Goal: Task Accomplishment & Management: Manage account settings

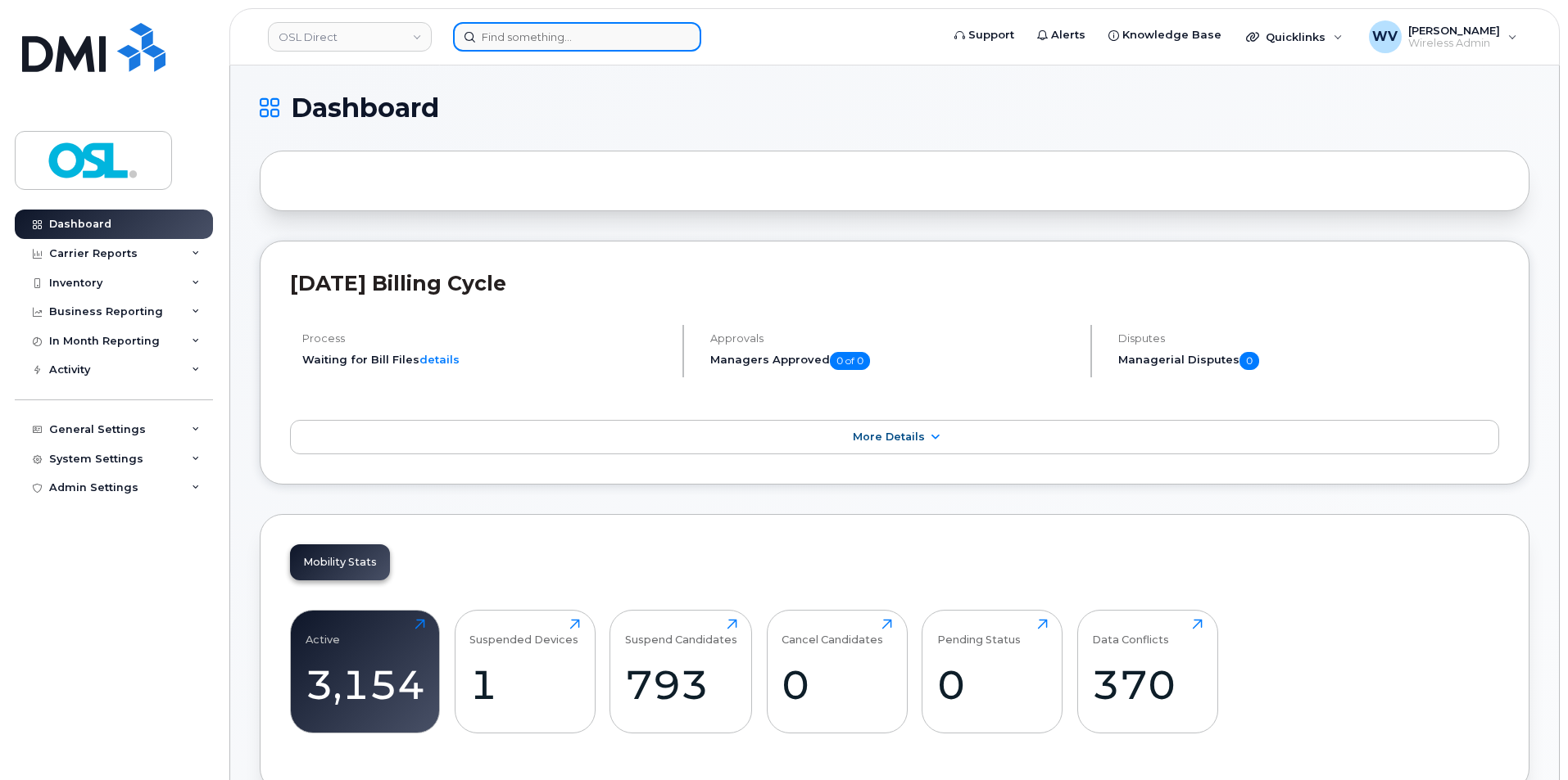
click at [528, 29] on input at bounding box center [576, 36] width 248 height 29
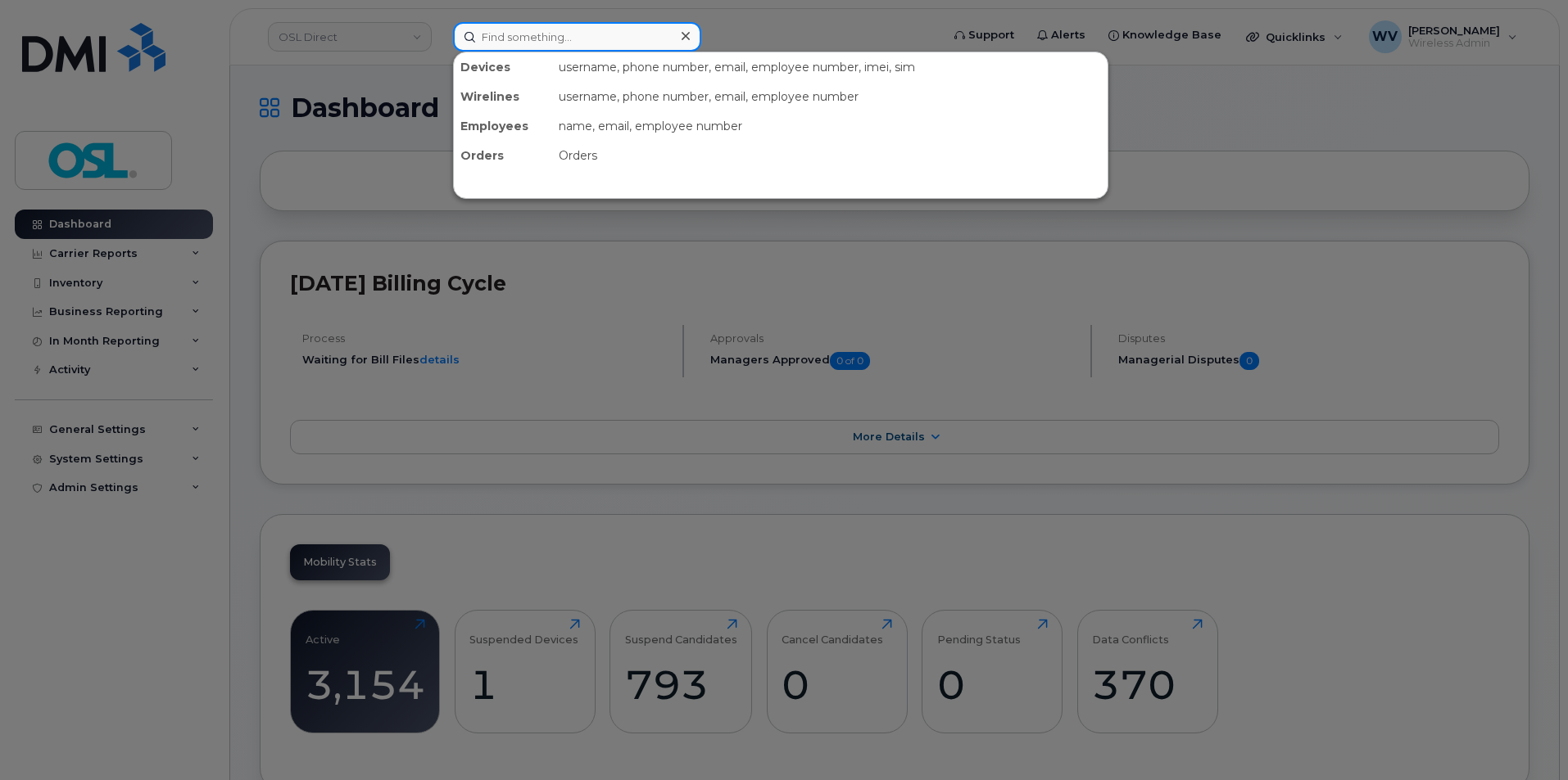
paste input "4168014392"
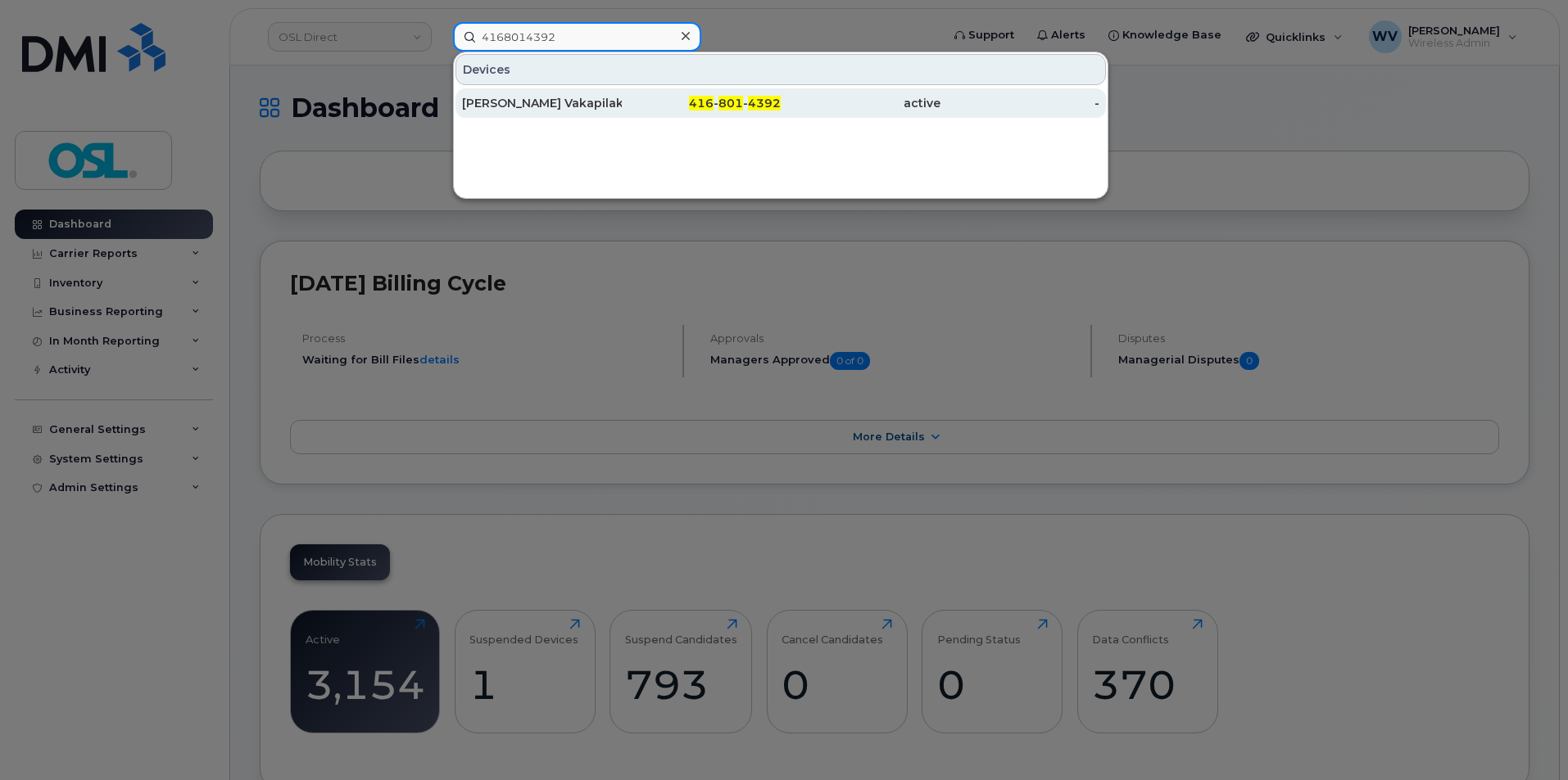
type input "4168014392"
click at [574, 94] on div "[PERSON_NAME] Vakapilakkal" at bounding box center [542, 102] width 160 height 29
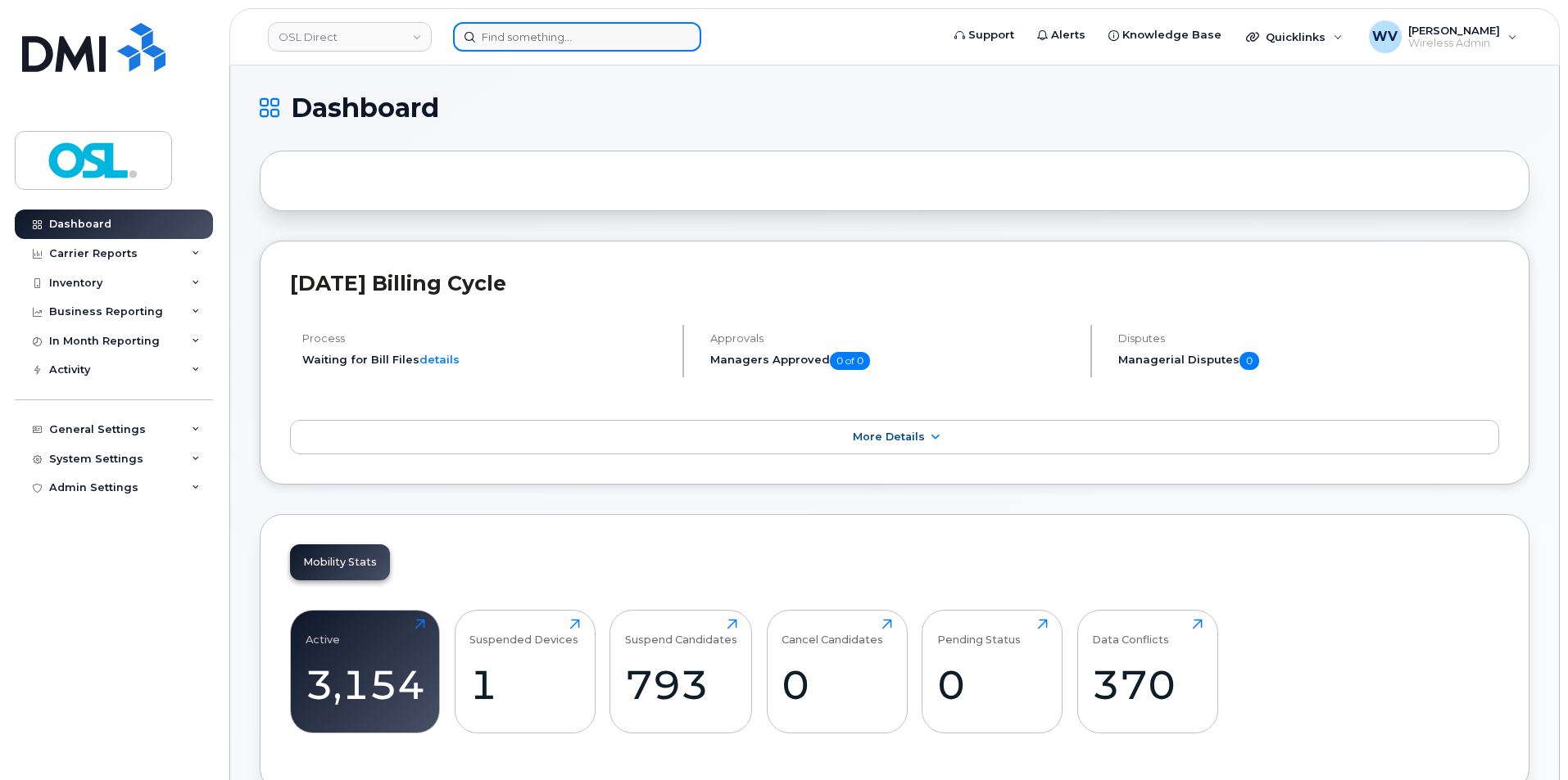
click at [491, 47] on input at bounding box center [576, 36] width 248 height 29
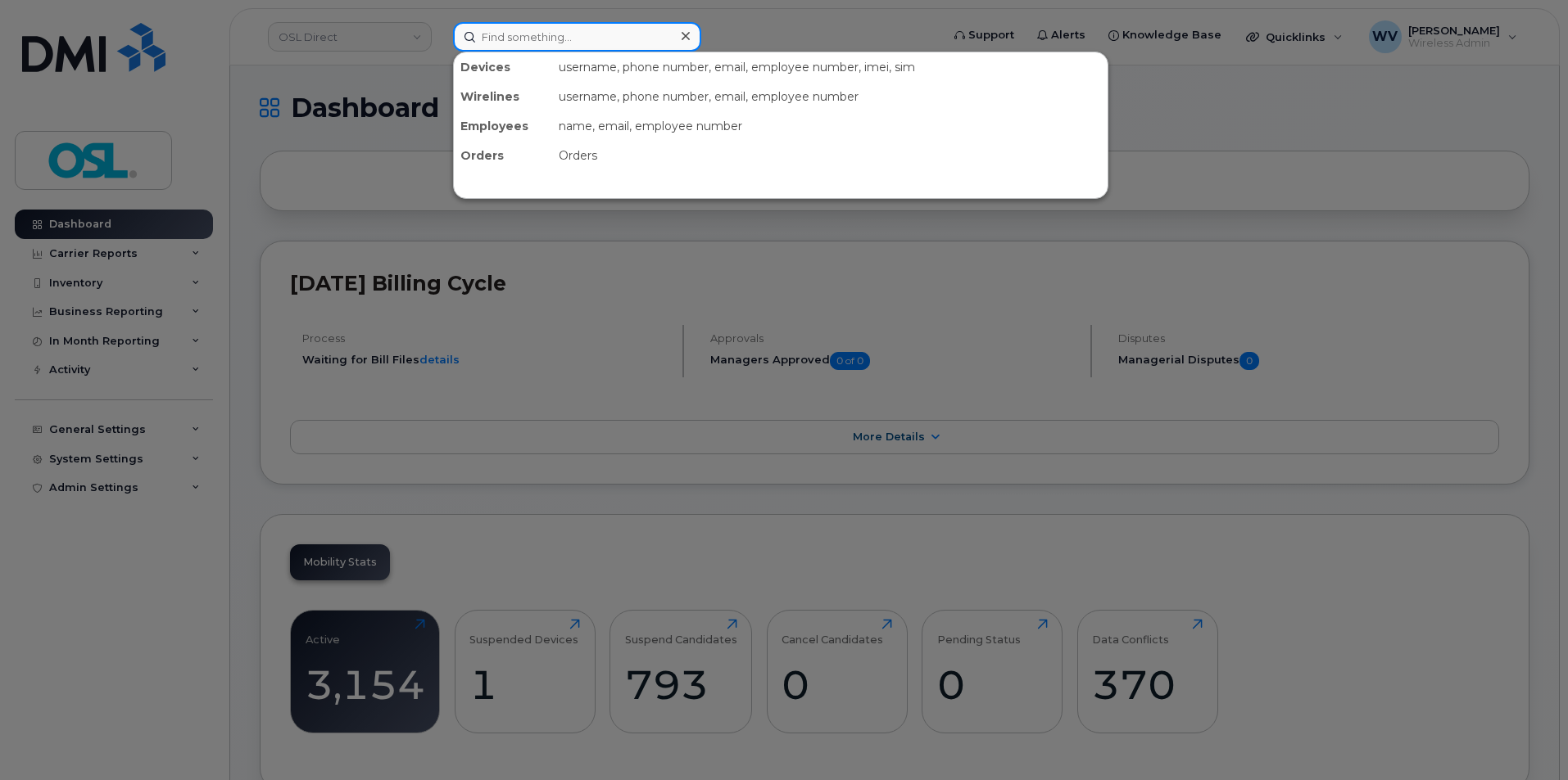
paste input "416948268"
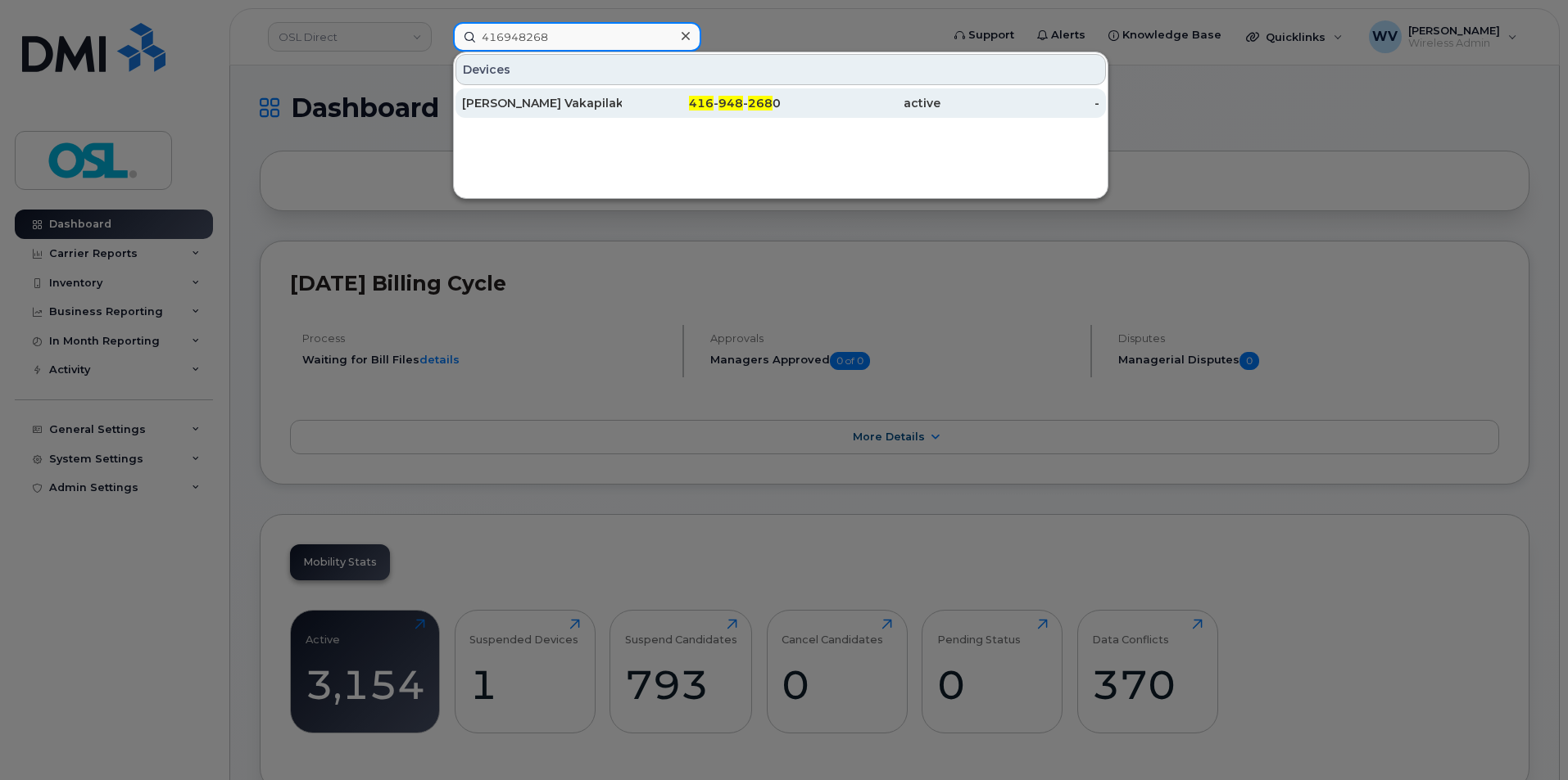
type input "416948268"
click at [595, 90] on div "[PERSON_NAME] Vakapilakkal" at bounding box center [542, 102] width 160 height 29
drag, startPoint x: 595, startPoint y: 100, endPoint x: 621, endPoint y: 109, distance: 27.5
click at [597, 101] on div "[PERSON_NAME] Vakapilakkal" at bounding box center [542, 103] width 160 height 16
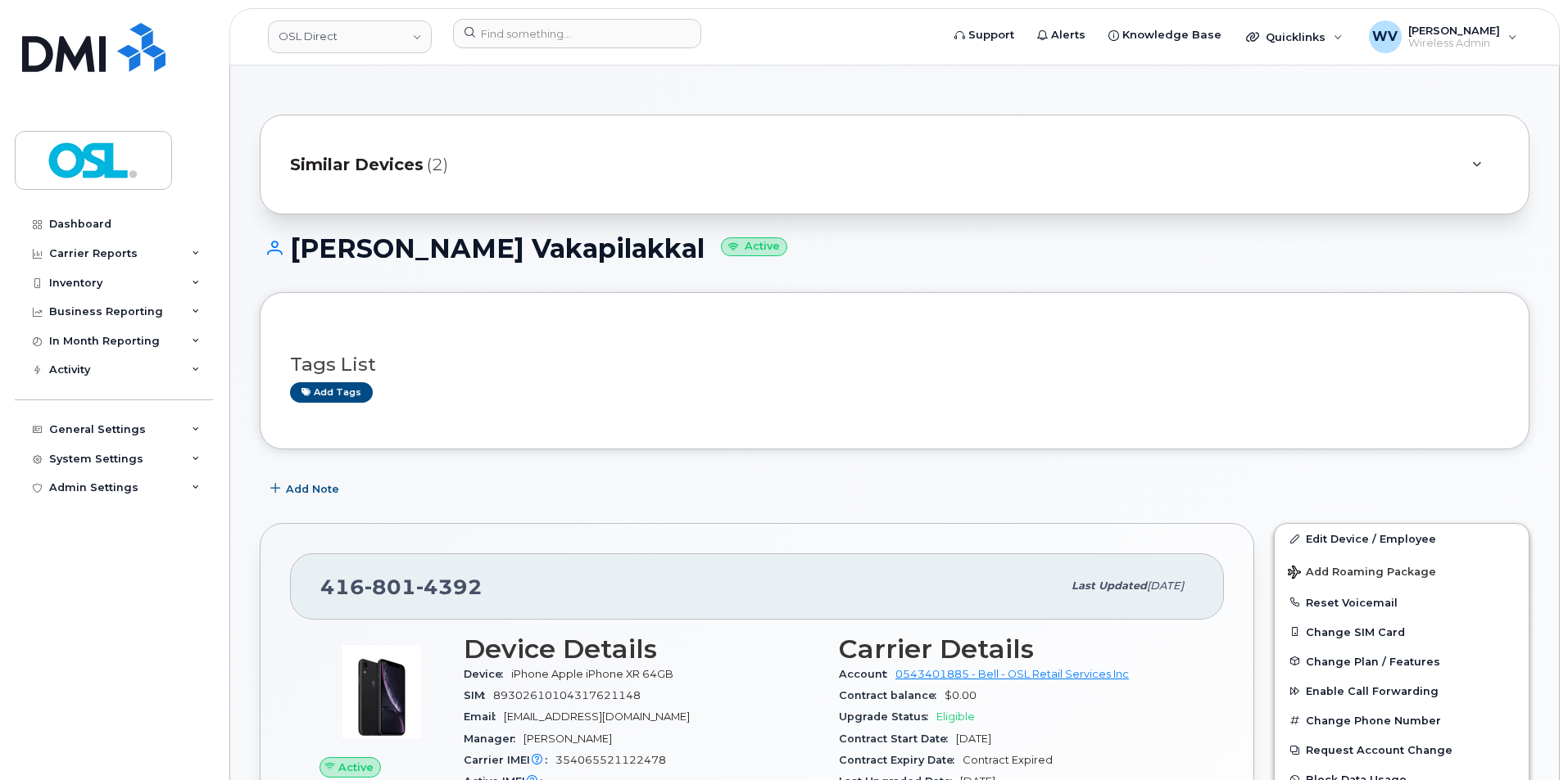
click at [380, 588] on span "801" at bounding box center [390, 587] width 52 height 24
copy span "416 801 4392"
click at [1321, 537] on link "Edit Device / Employee" at bounding box center [1401, 539] width 254 height 29
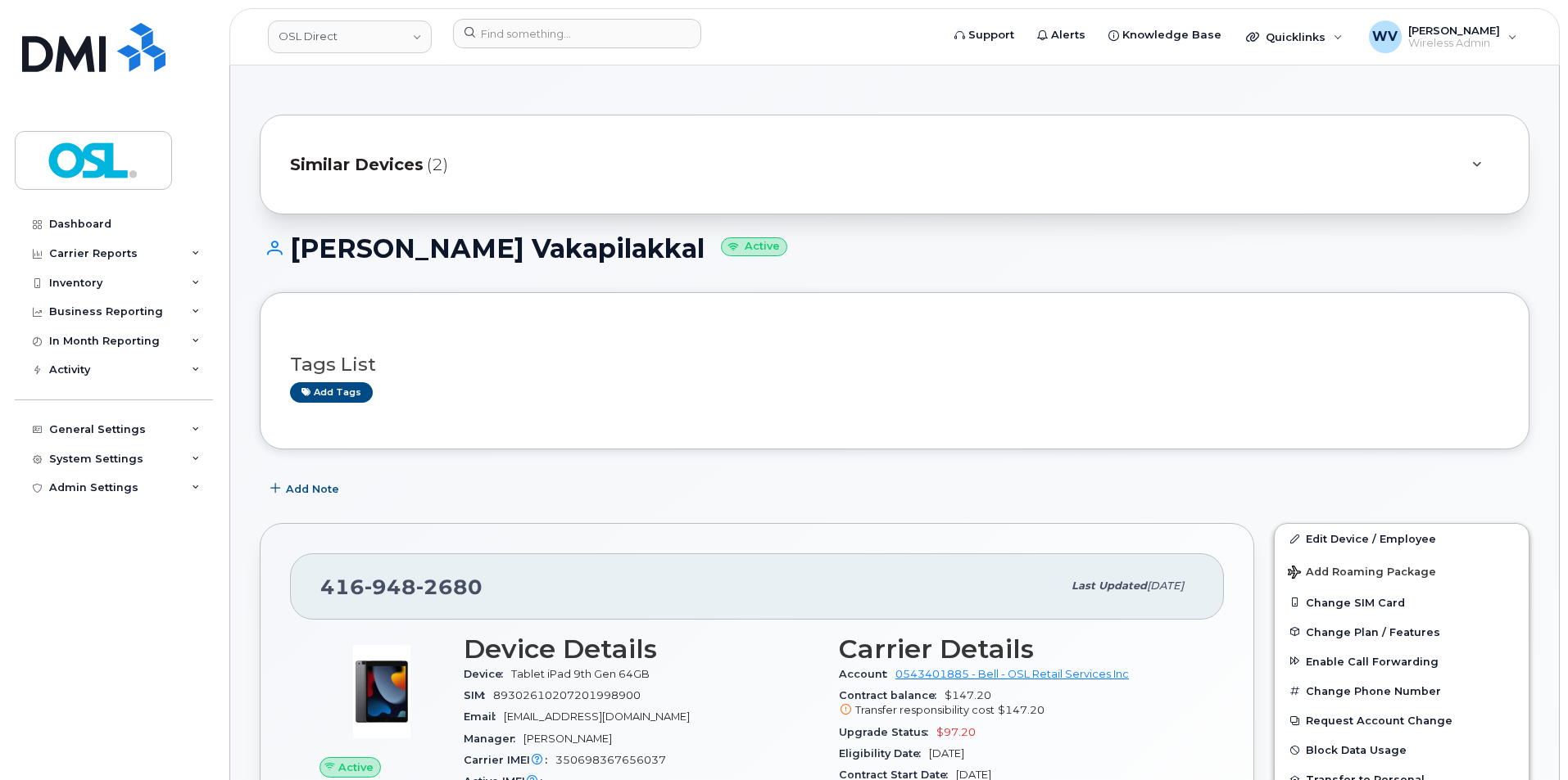
click at [1181, 239] on h1 "[PERSON_NAME] Vakapilakkal Active" at bounding box center [894, 249] width 1269 height 29
click at [1391, 529] on link "Edit Device / Employee" at bounding box center [1401, 539] width 254 height 29
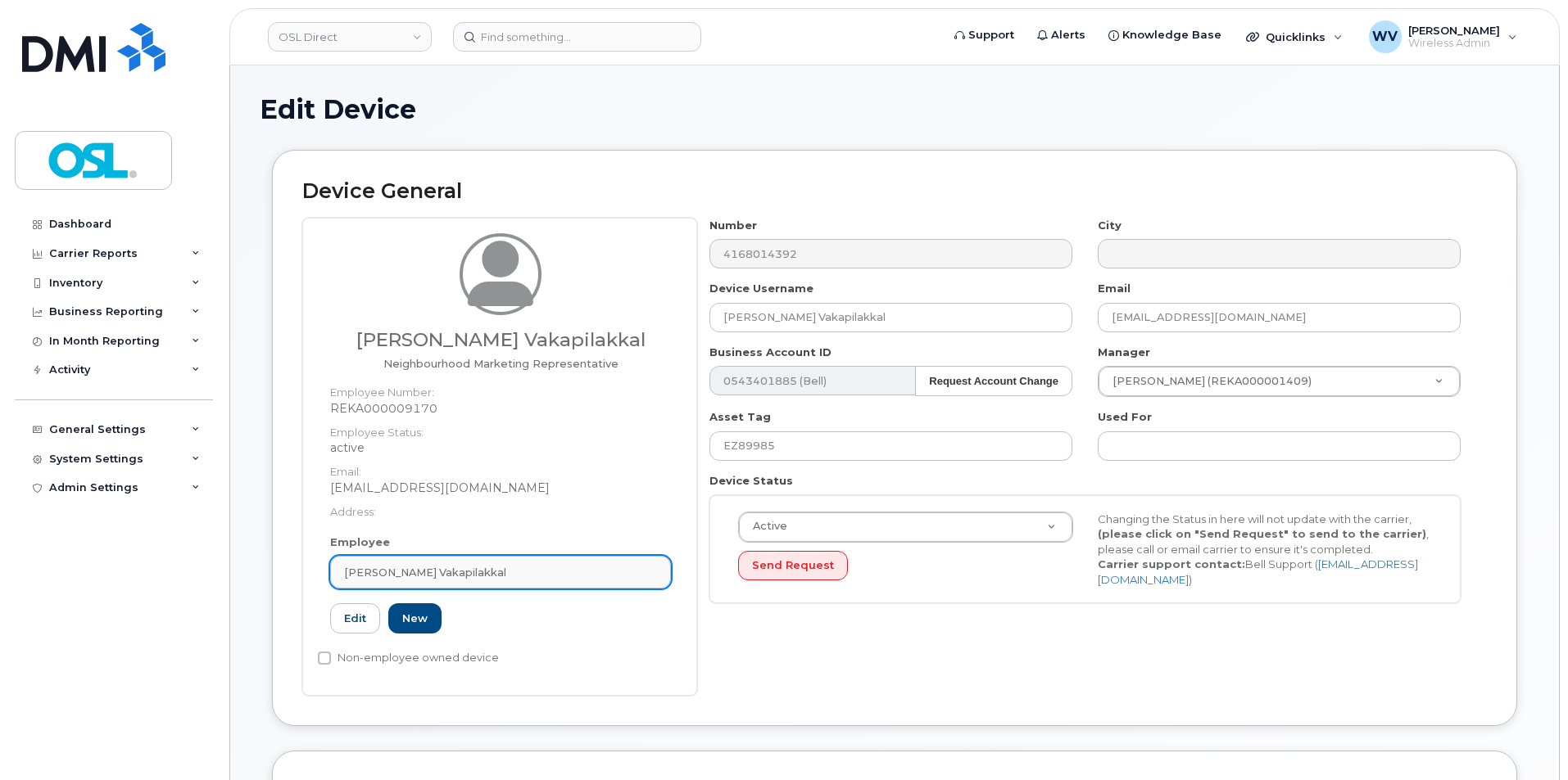
click at [535, 565] on div "[PERSON_NAME] Vakapilakkal" at bounding box center [500, 572] width 313 height 15
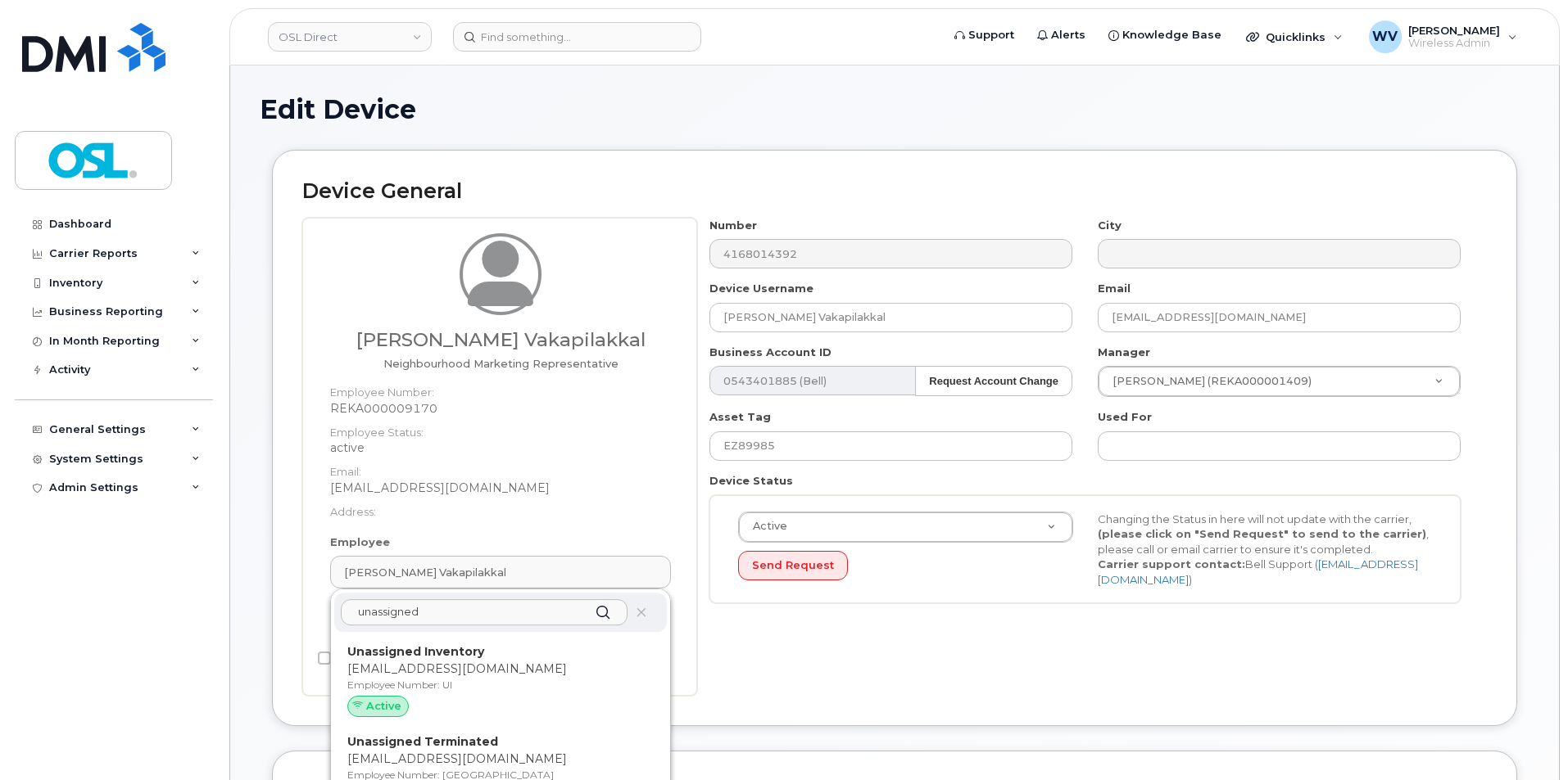
type input "unassigned"
click at [602, 659] on p "Unassigned Inventory" at bounding box center [501, 651] width 307 height 17
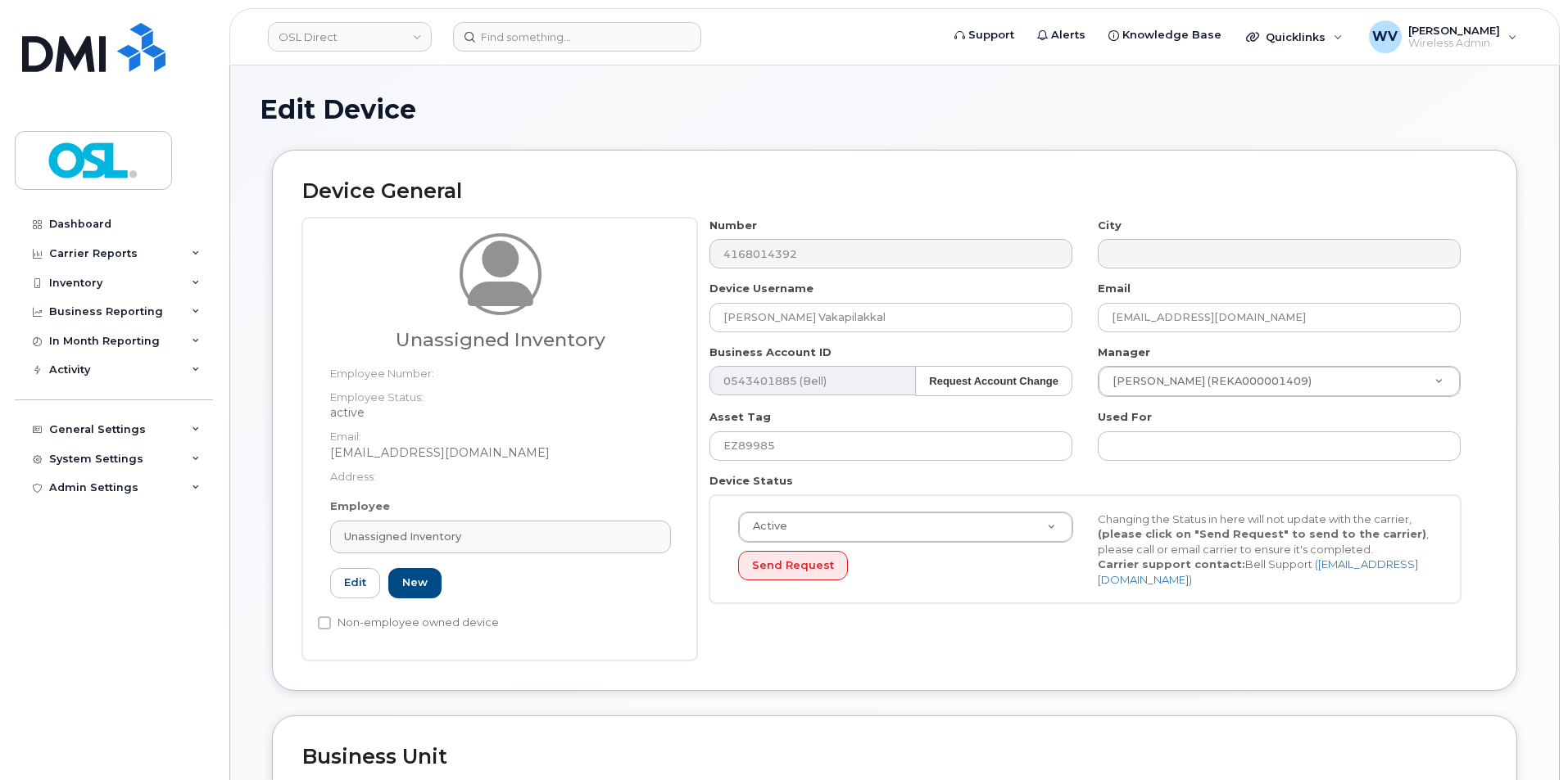
type input "UI"
type input "Unassigned Inventory"
type input "[EMAIL_ADDRESS][DOMAIN_NAME]"
type input "4724252"
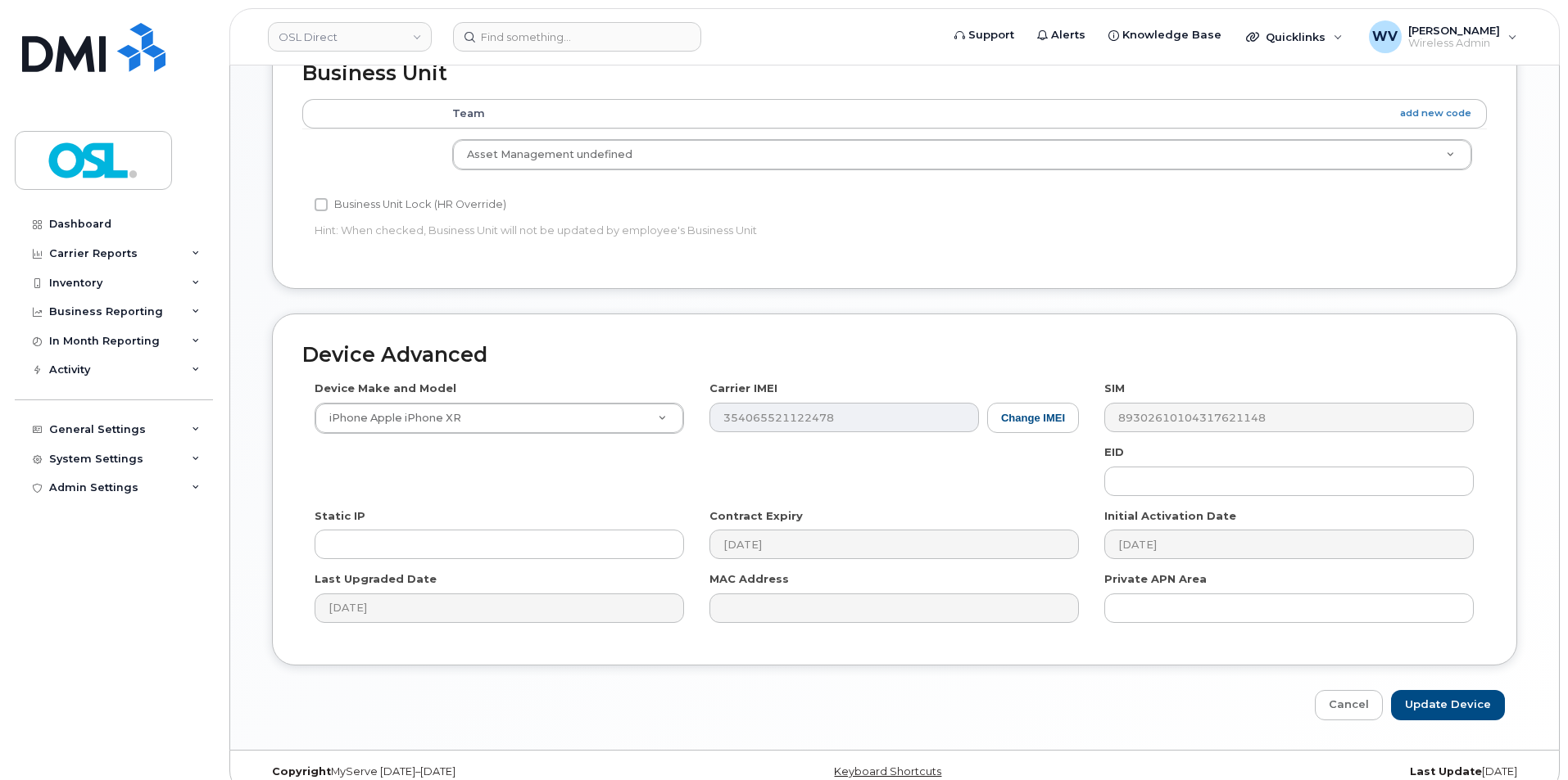
scroll to position [706, 0]
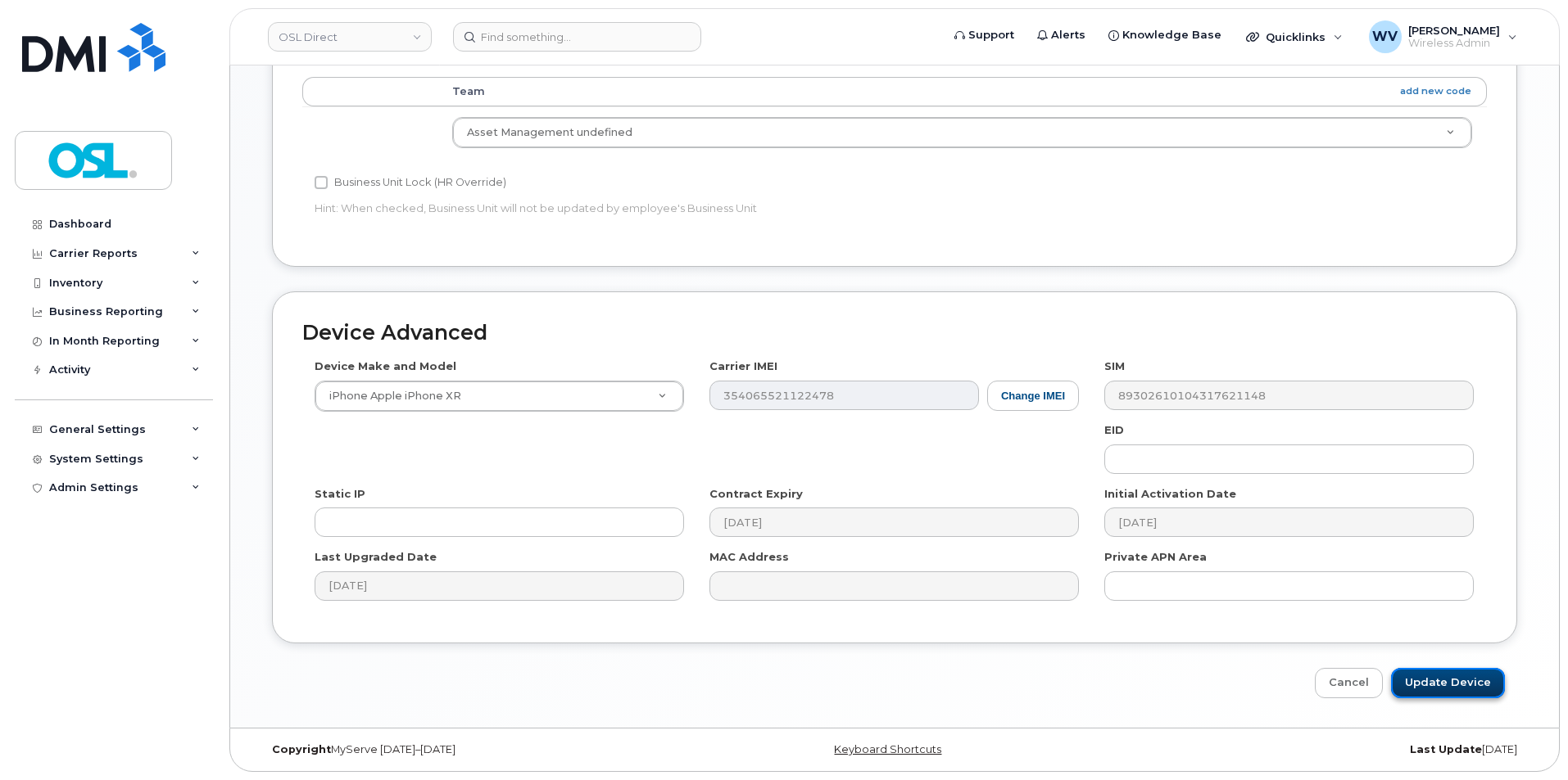
click at [1428, 680] on input "Update Device" at bounding box center [1447, 683] width 113 height 30
type input "Saving..."
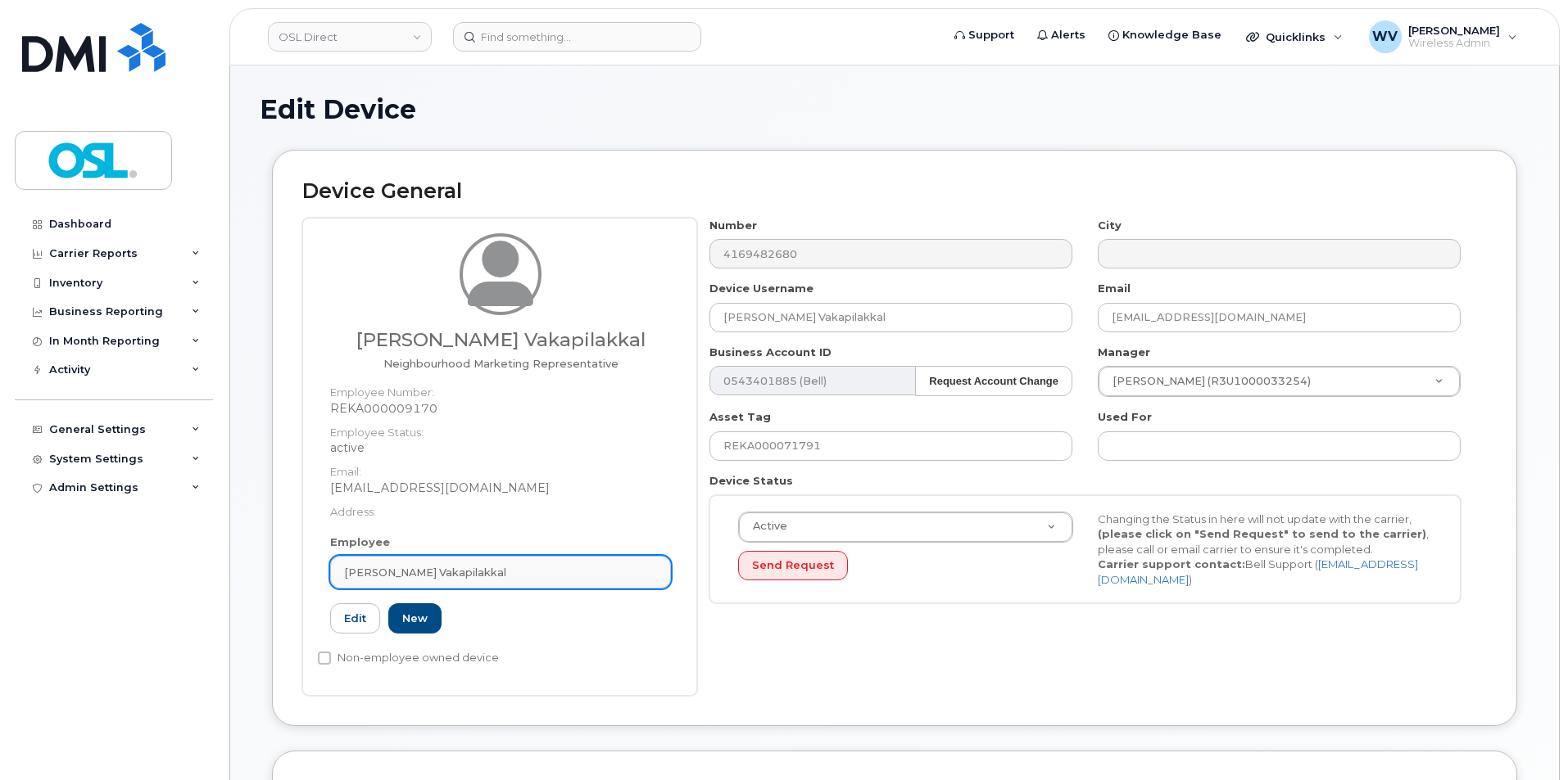
click at [564, 567] on div "[PERSON_NAME] Vakapilakkal" at bounding box center [500, 572] width 313 height 15
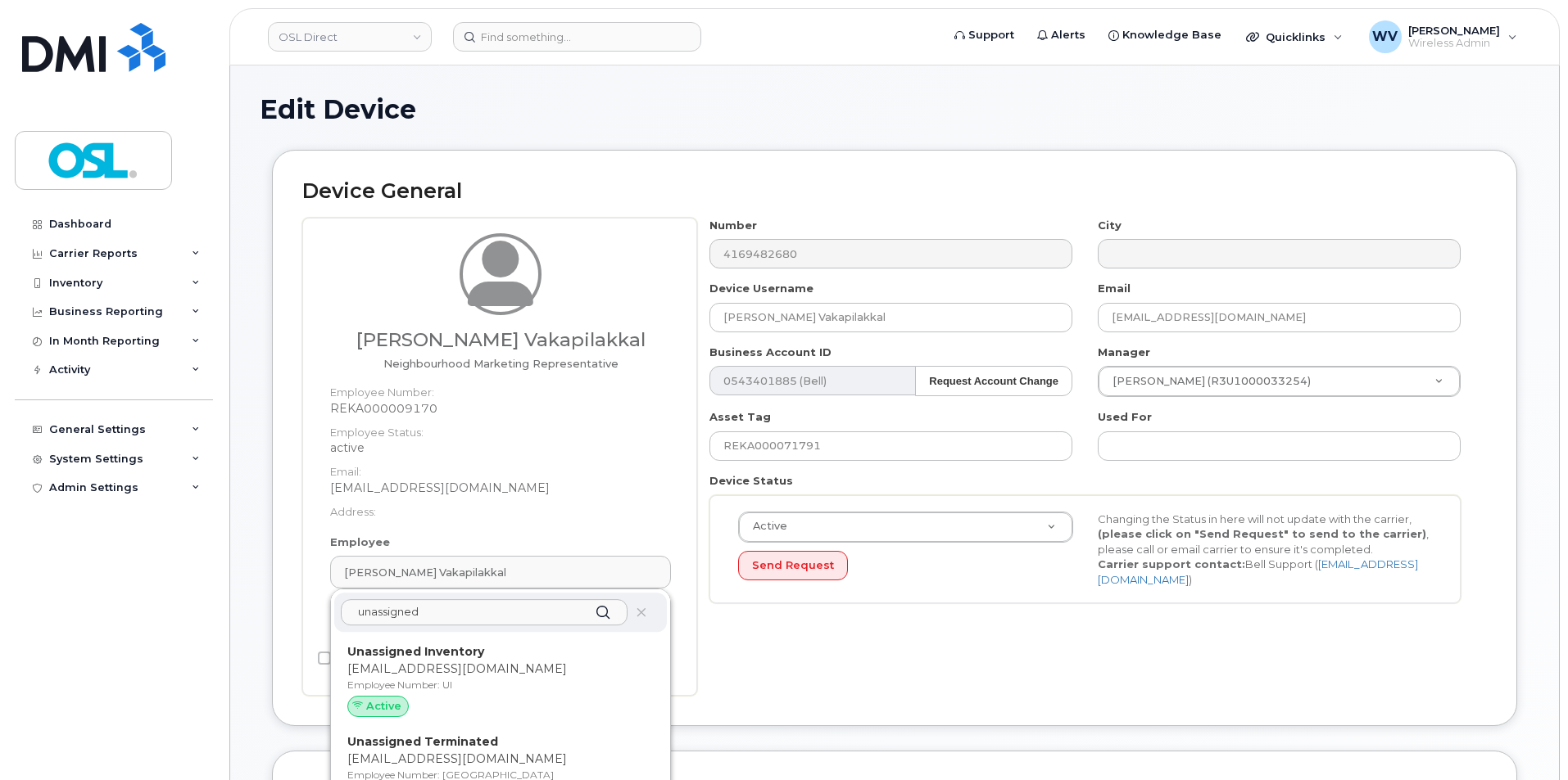
type input "unassigned"
click at [577, 652] on p "Unassigned Inventory" at bounding box center [501, 651] width 307 height 17
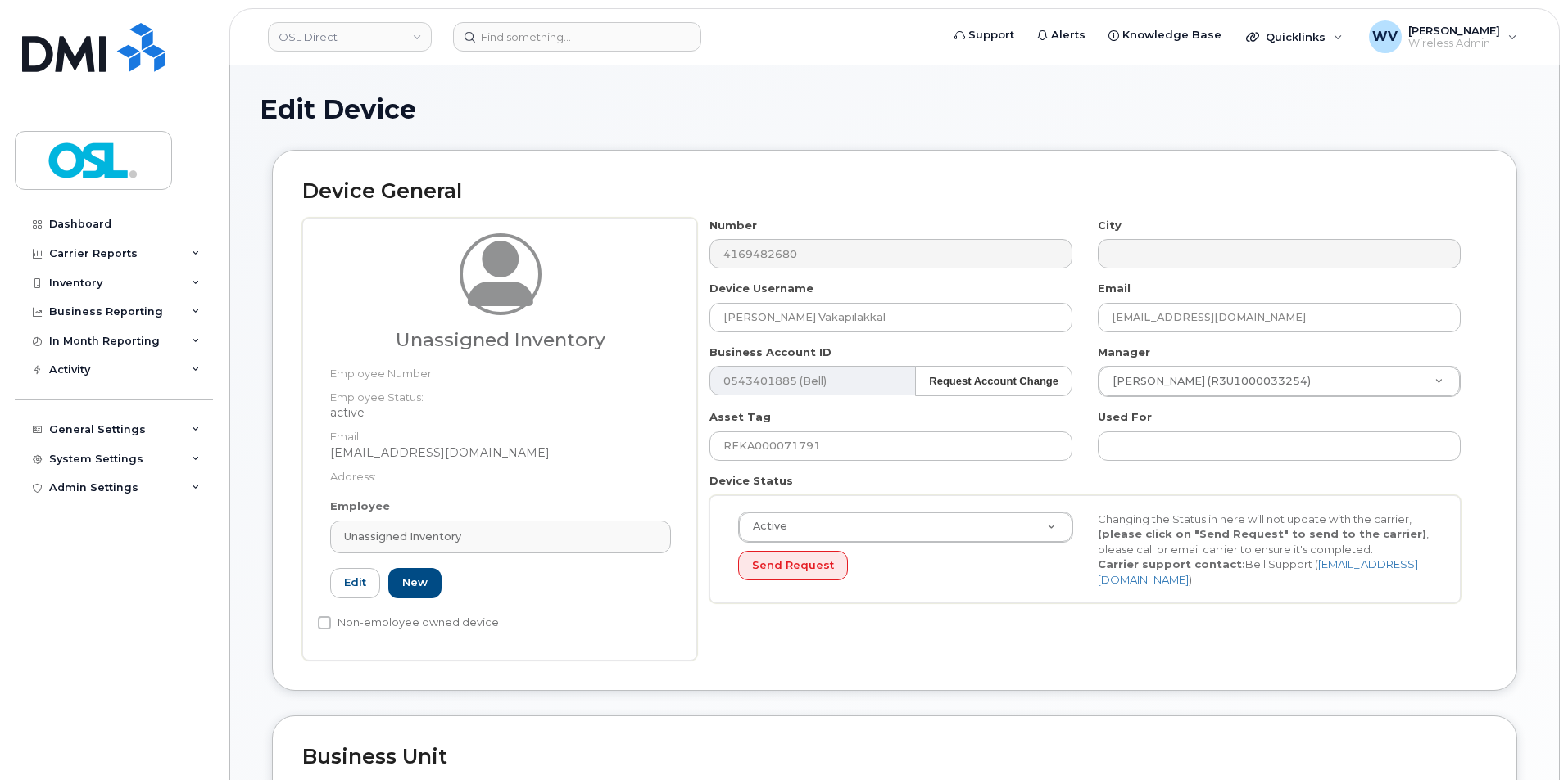
type input "UI"
type input "Unassigned Inventory"
type input "[EMAIL_ADDRESS][DOMAIN_NAME]"
type input "4724252"
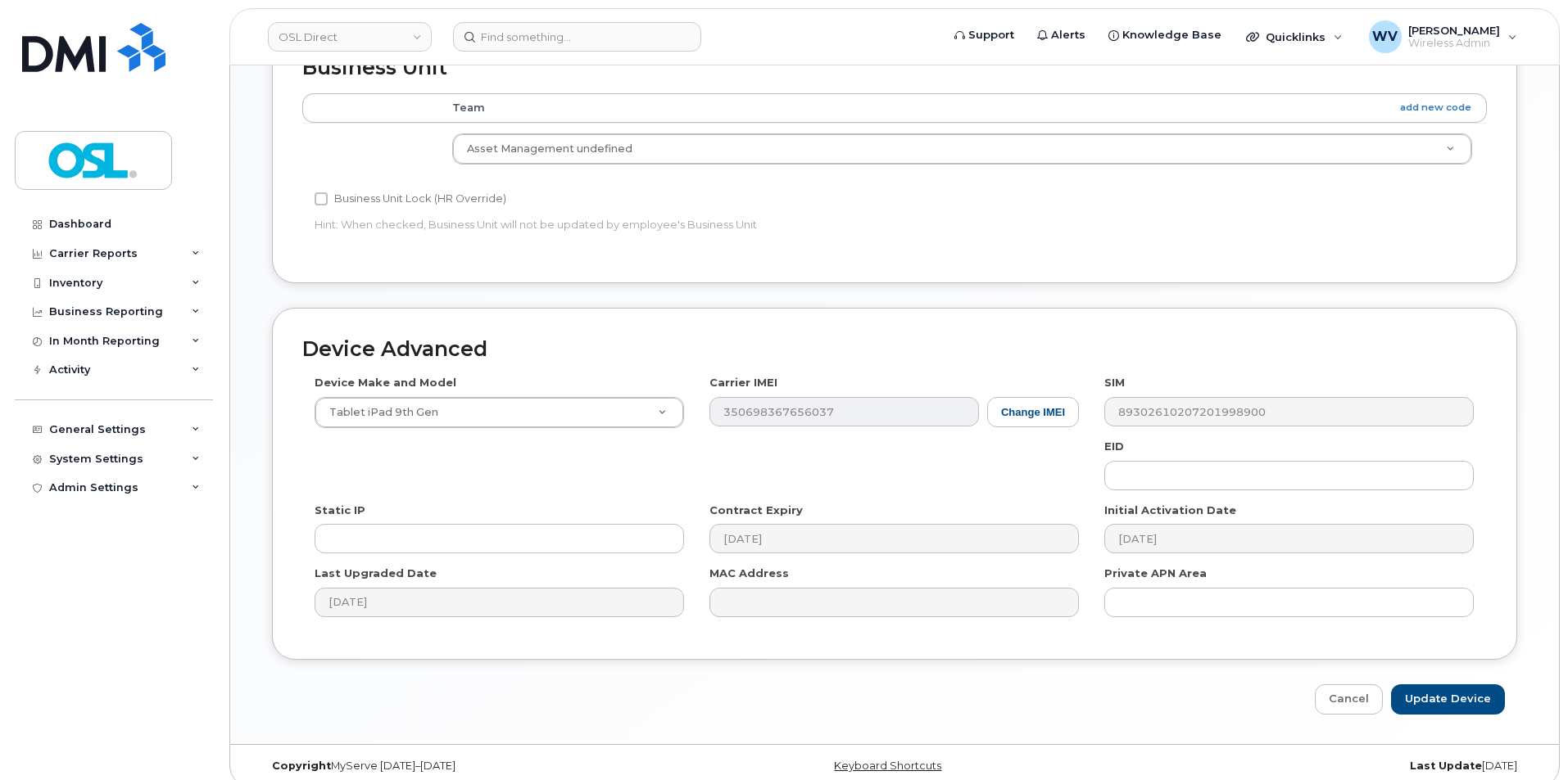
scroll to position [706, 0]
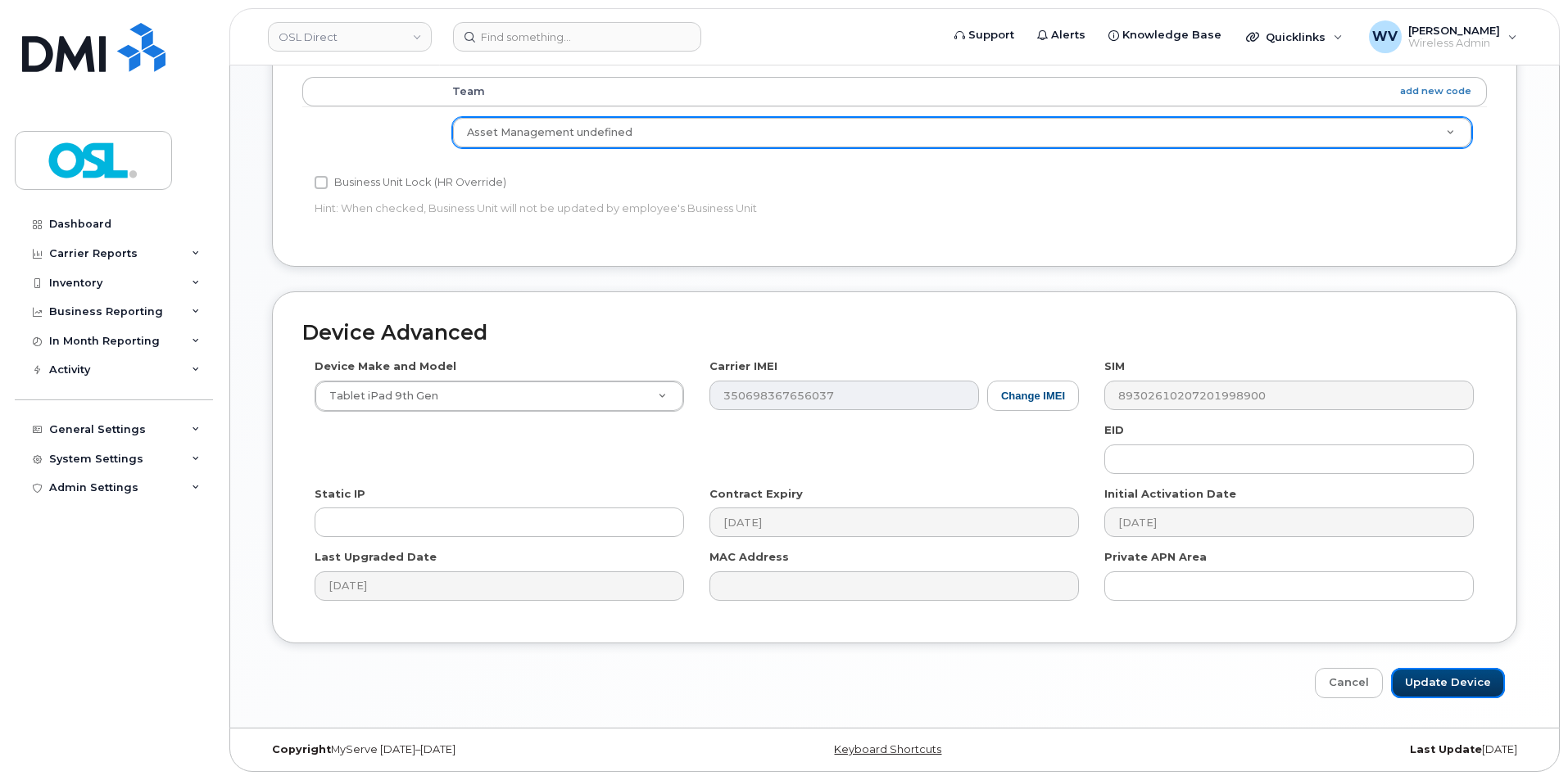
click at [1467, 685] on input "Update Device" at bounding box center [1447, 683] width 113 height 30
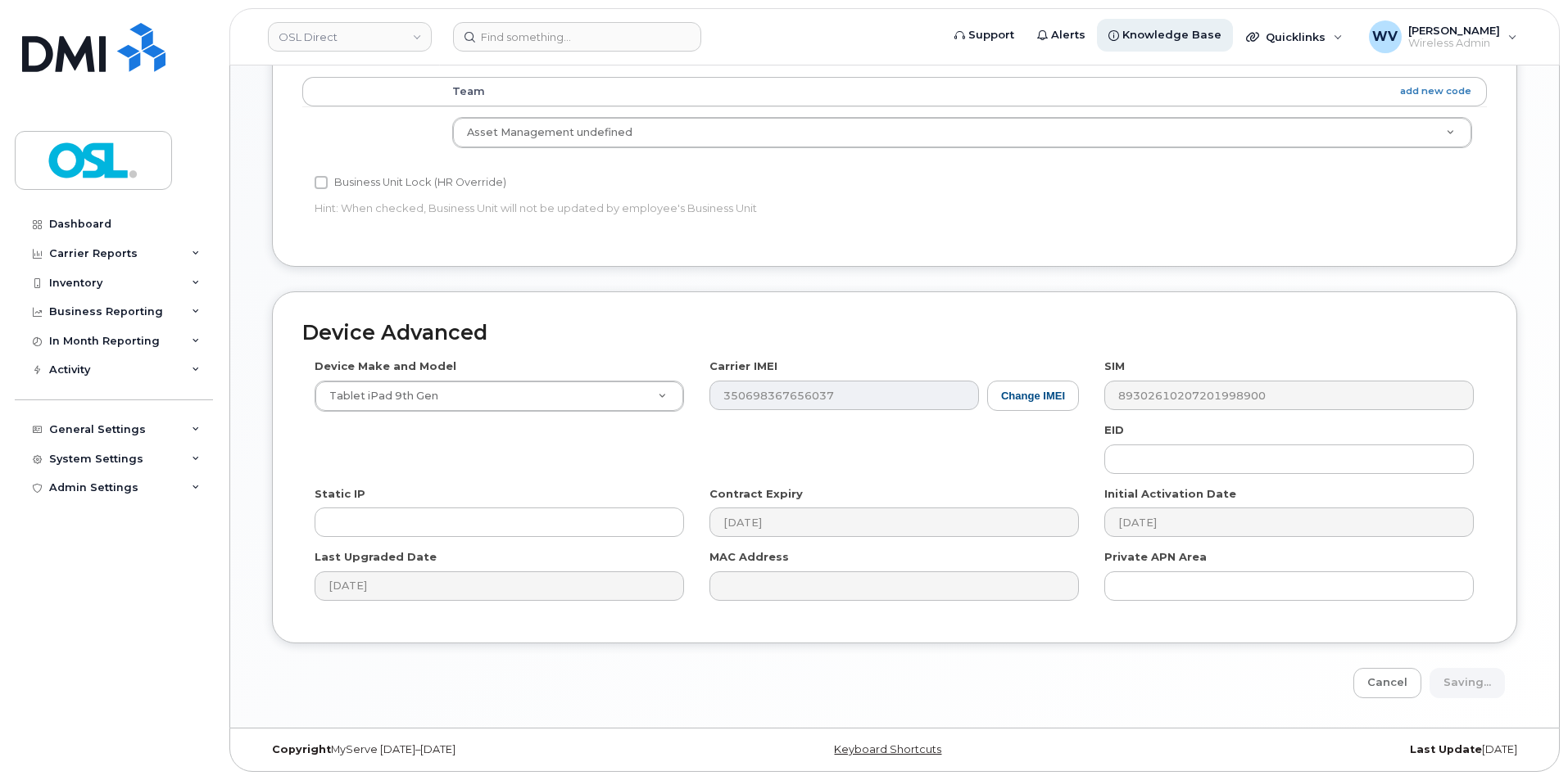
type input "Saving..."
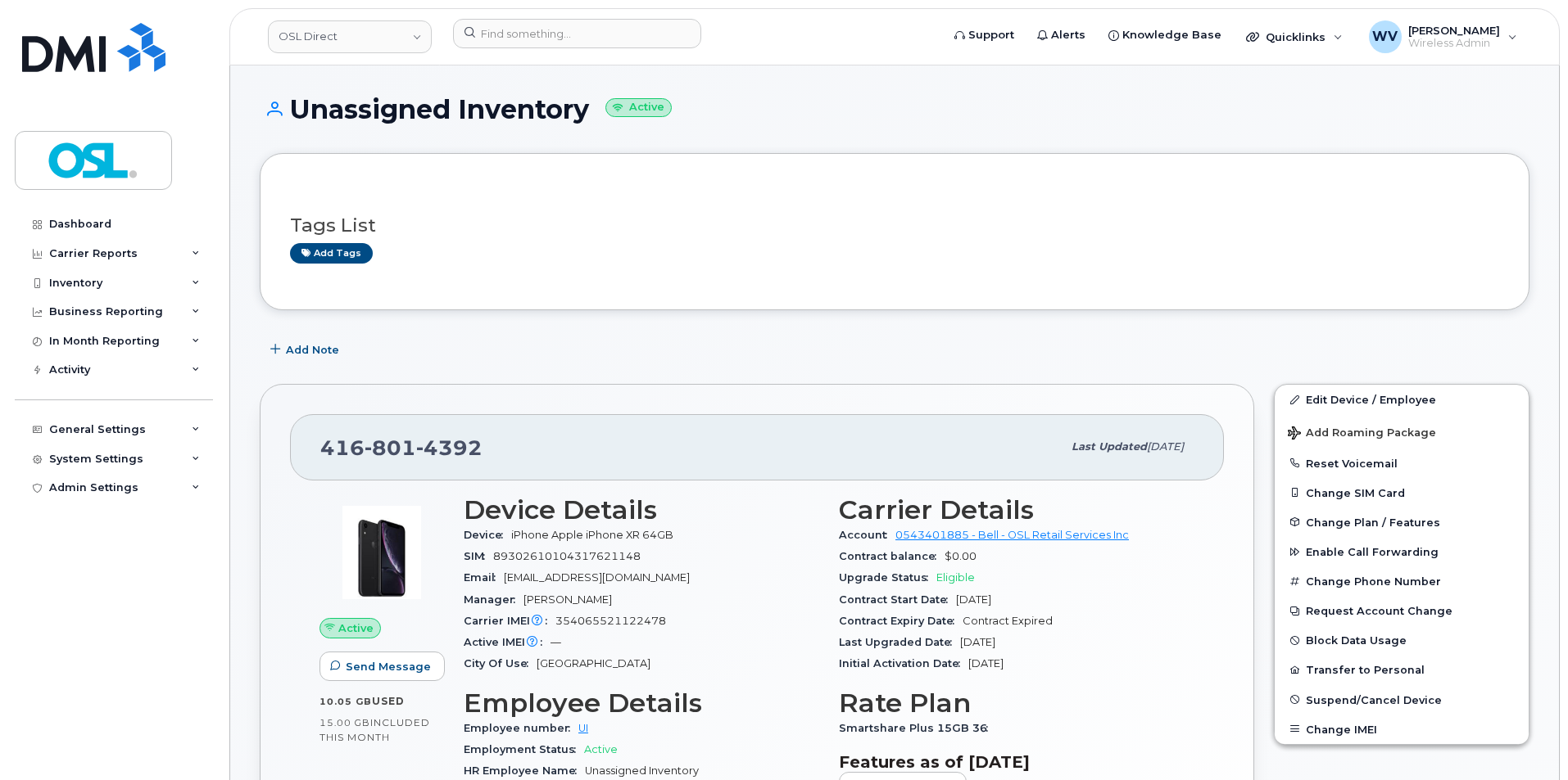
click at [420, 449] on span "4392" at bounding box center [449, 447] width 66 height 24
copy span "[PHONE_NUMBER]"
